Goal: Transaction & Acquisition: Purchase product/service

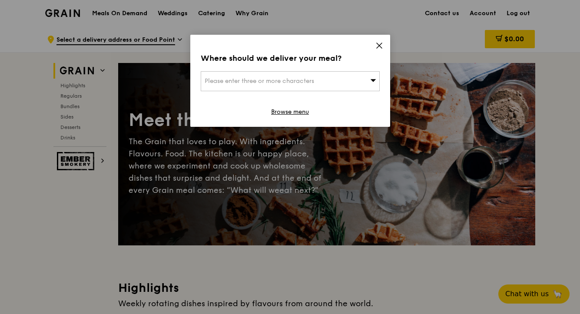
click at [366, 78] on div "Please enter three or more characters" at bounding box center [290, 81] width 179 height 20
click at [379, 42] on icon at bounding box center [379, 46] width 8 height 8
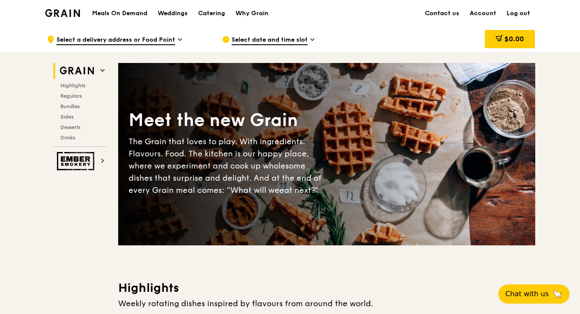
drag, startPoint x: 580, startPoint y: 6, endPoint x: 574, endPoint y: 38, distance: 33.0
click at [80, 85] on span "Highlights" at bounding box center [74, 86] width 28 height 6
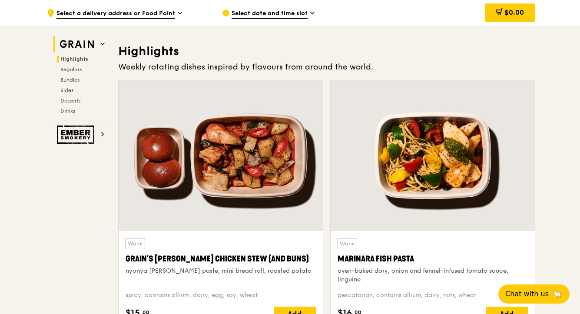
scroll to position [246, 0]
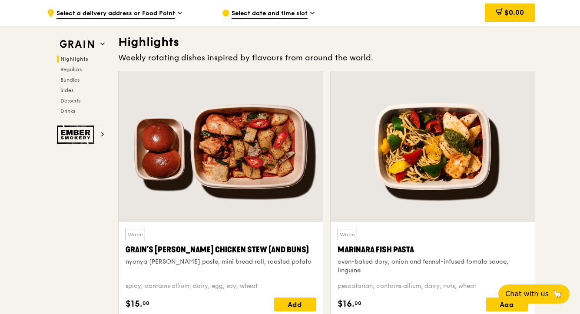
drag, startPoint x: 580, startPoint y: 28, endPoint x: 578, endPoint y: 36, distance: 8.8
click at [297, 299] on div "Add" at bounding box center [295, 305] width 42 height 14
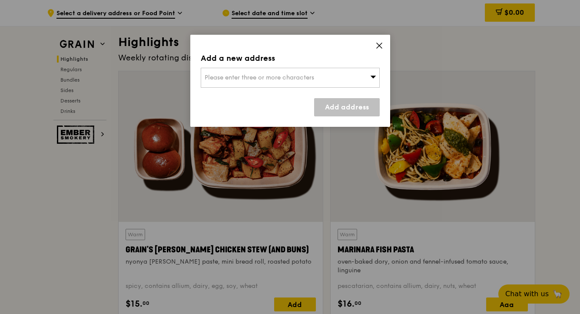
click at [322, 78] on div "Please enter three or more characters" at bounding box center [290, 78] width 179 height 20
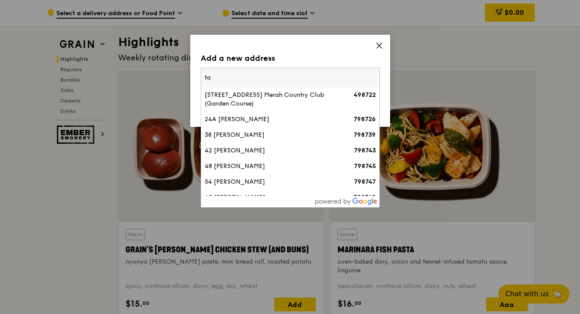
type input "t"
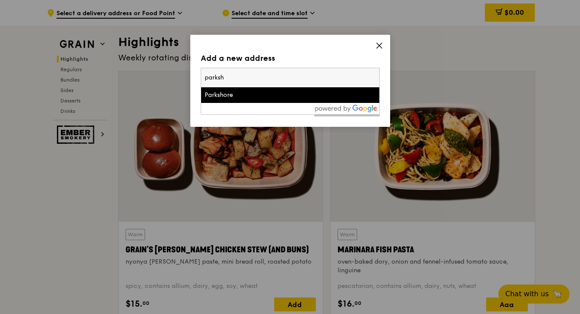
type input "parksh"
click at [316, 100] on li "Parkshore" at bounding box center [290, 95] width 178 height 16
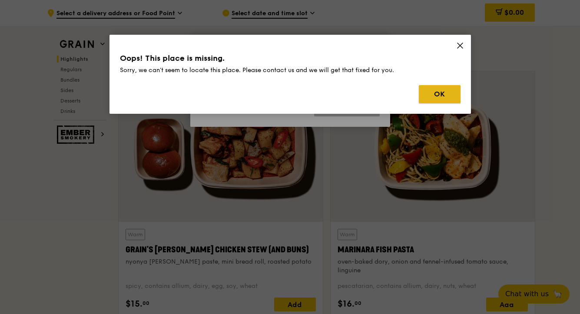
click at [434, 94] on button "OK" at bounding box center [440, 94] width 42 height 18
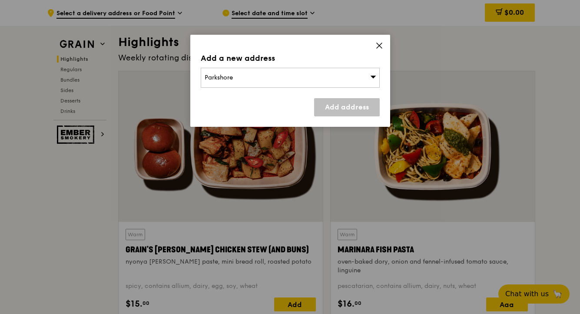
click at [379, 44] on icon at bounding box center [379, 46] width 8 height 8
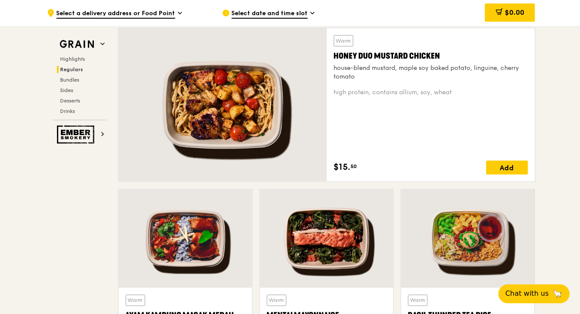
scroll to position [612, 0]
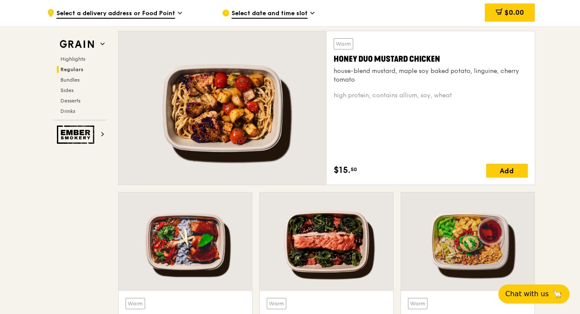
drag, startPoint x: 580, startPoint y: 52, endPoint x: 577, endPoint y: 89, distance: 37.5
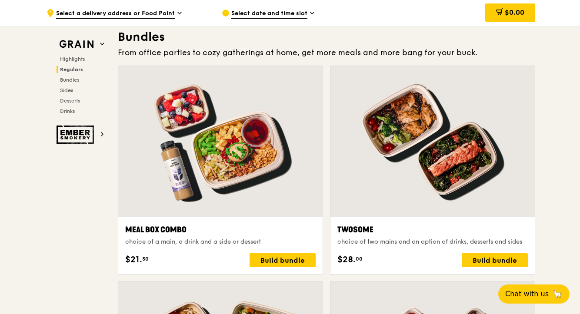
scroll to position [1277, 0]
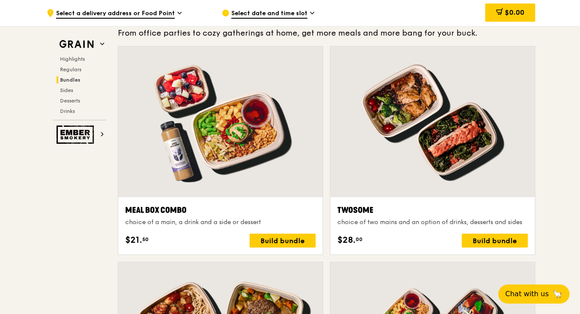
drag, startPoint x: 578, startPoint y: 104, endPoint x: 577, endPoint y: 129, distance: 24.4
drag, startPoint x: 579, startPoint y: 118, endPoint x: 577, endPoint y: 133, distance: 14.9
